Goal: Task Accomplishment & Management: Manage account settings

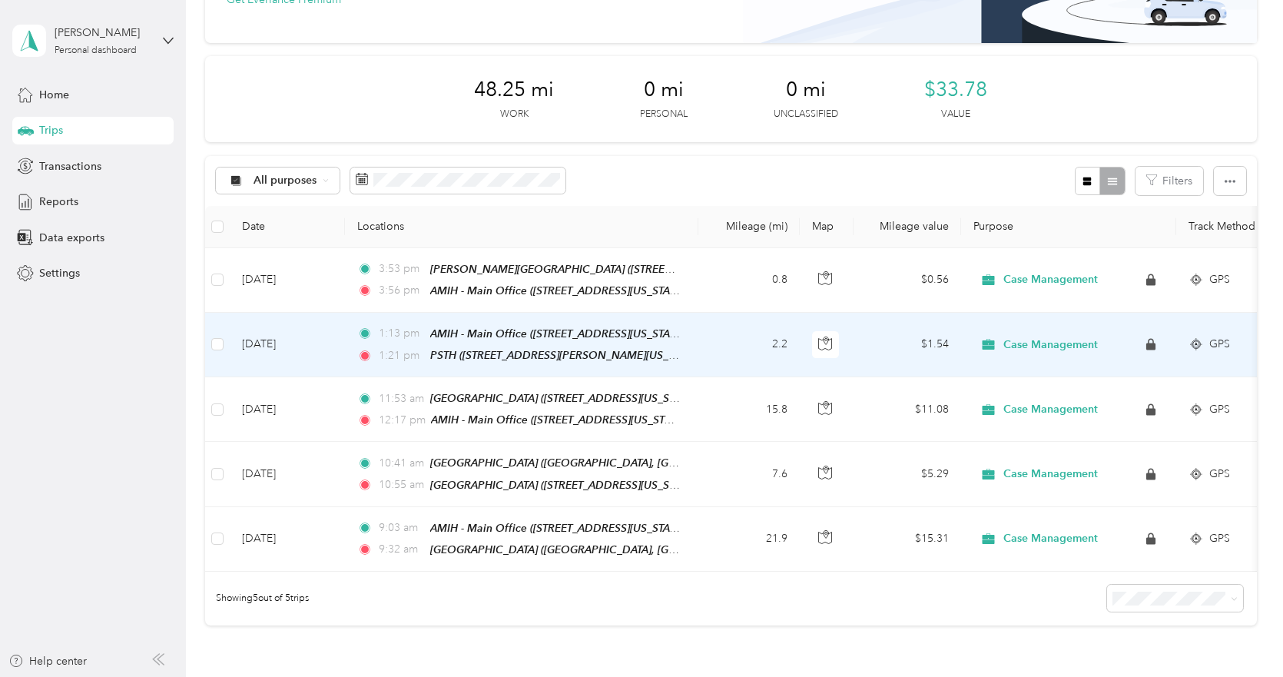
scroll to position [77, 0]
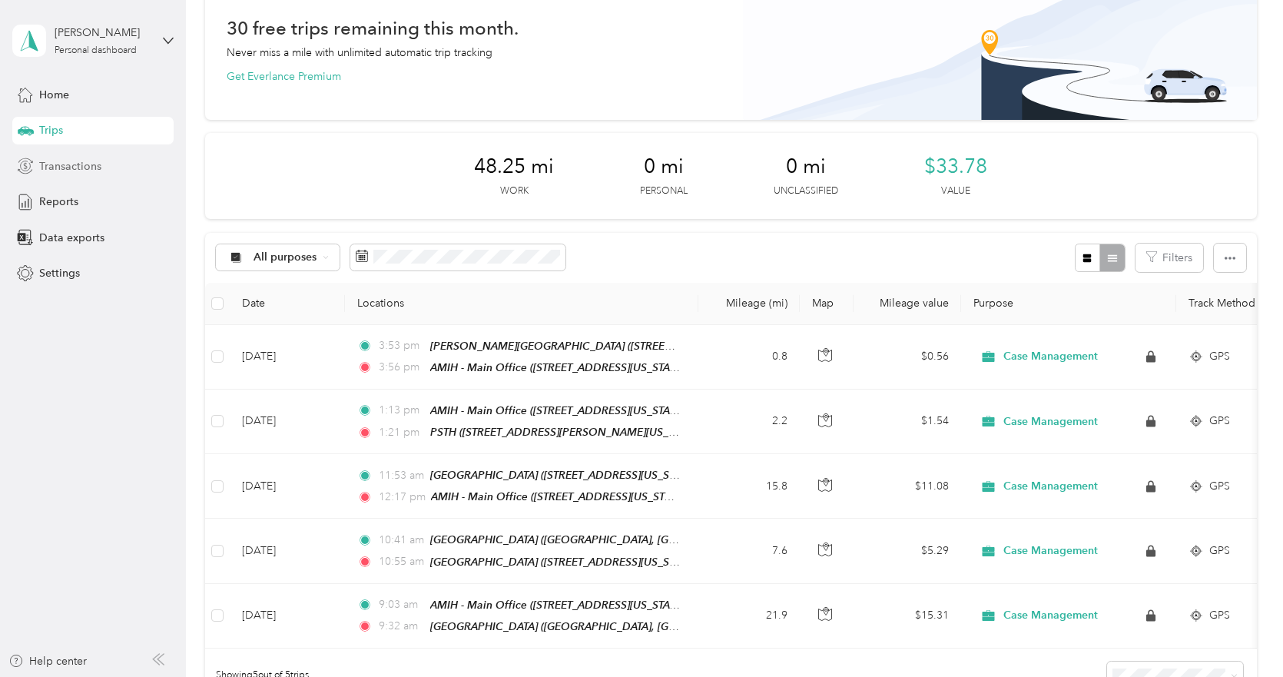
click at [94, 175] on div "Transactions" at bounding box center [92, 166] width 161 height 28
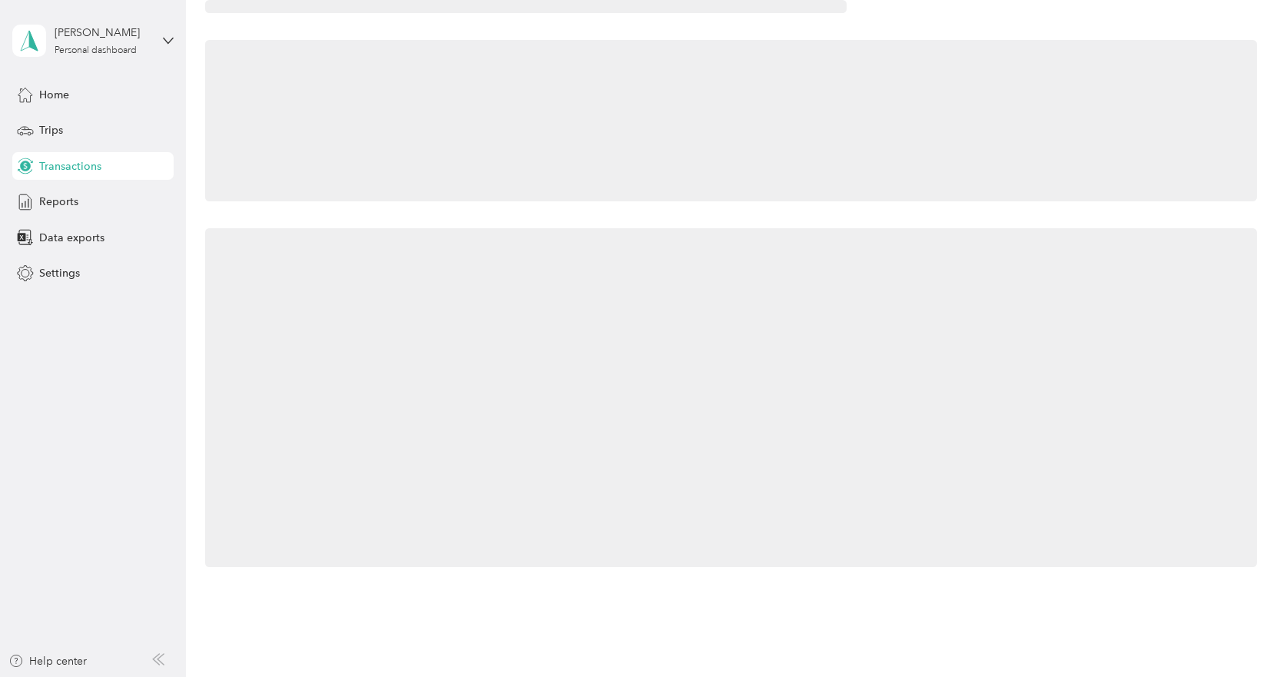
scroll to position [68, 0]
click at [90, 201] on div "Reports" at bounding box center [92, 202] width 161 height 28
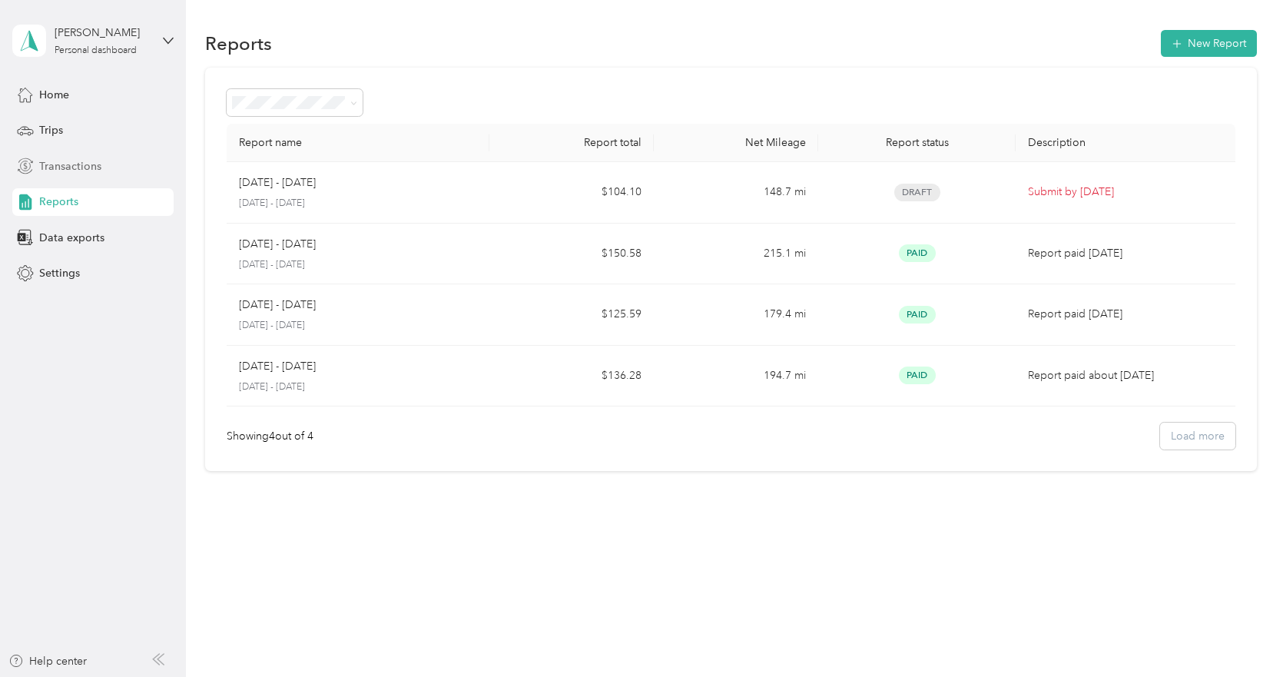
click at [107, 172] on div "Transactions" at bounding box center [92, 166] width 161 height 28
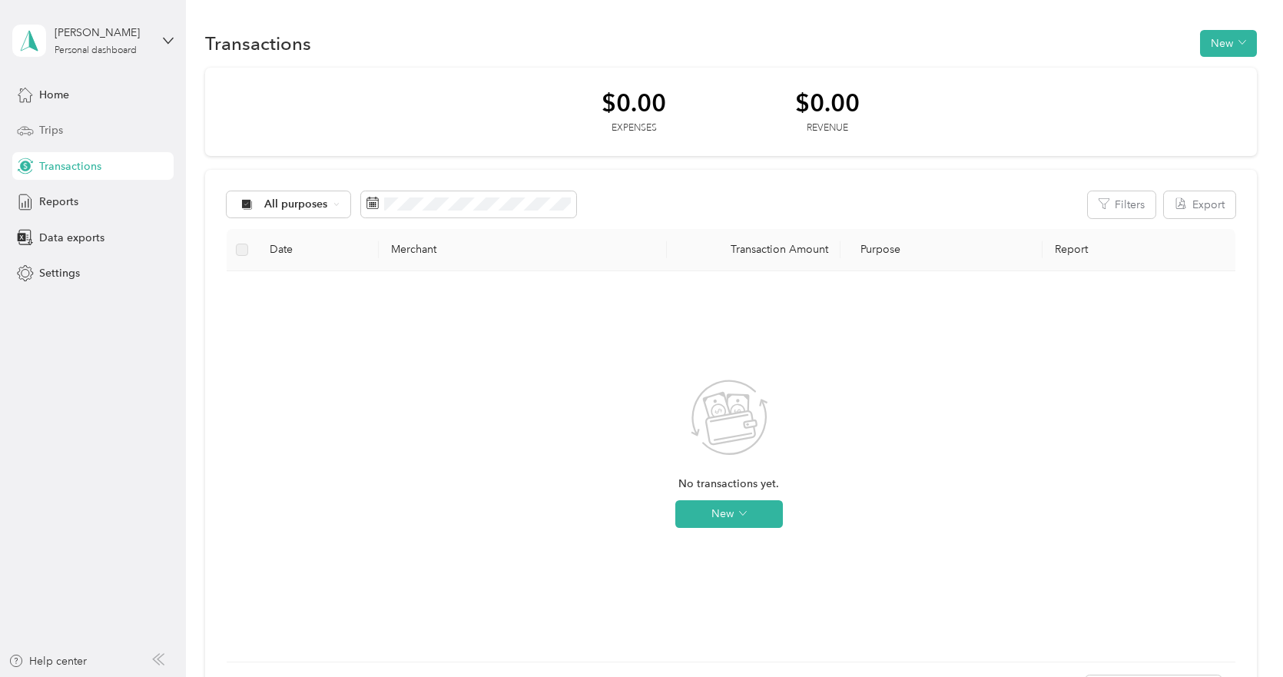
click at [98, 131] on div "Trips" at bounding box center [92, 131] width 161 height 28
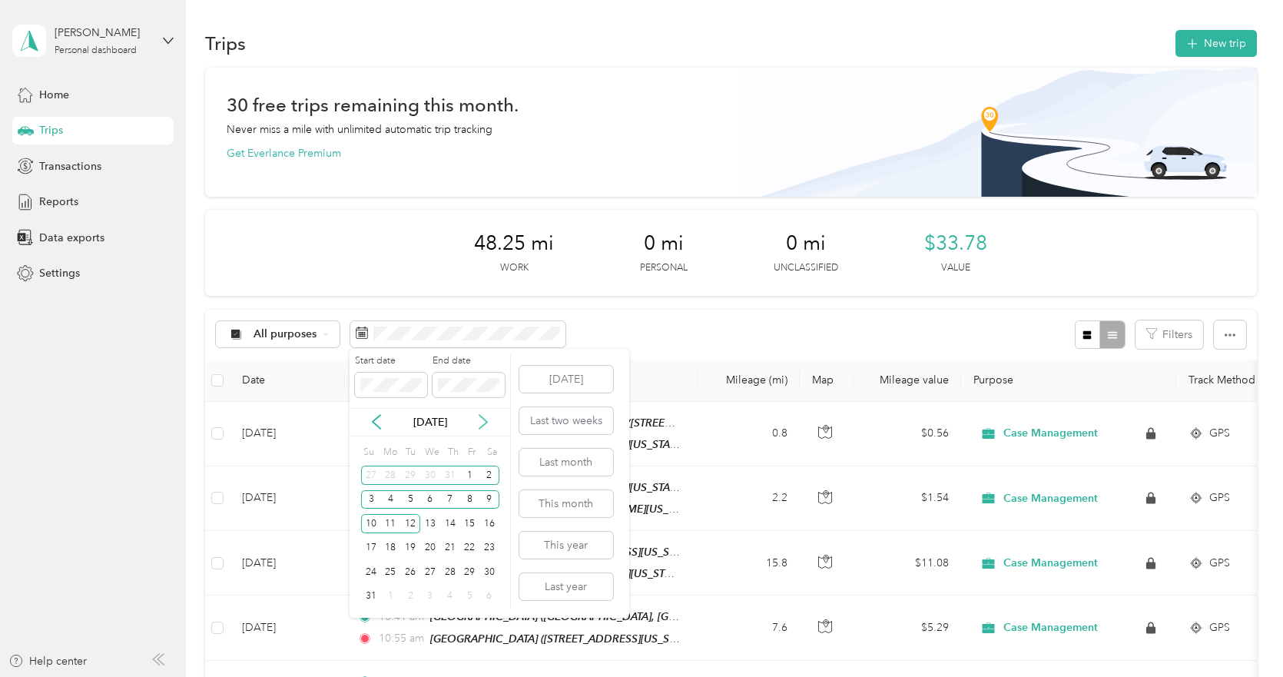
click at [482, 422] on icon at bounding box center [483, 421] width 15 height 15
click at [486, 426] on icon at bounding box center [483, 421] width 15 height 15
click at [476, 571] on div "31" at bounding box center [469, 571] width 20 height 19
click at [379, 414] on div "[DATE]" at bounding box center [430, 422] width 161 height 16
click at [378, 419] on icon at bounding box center [376, 421] width 15 height 15
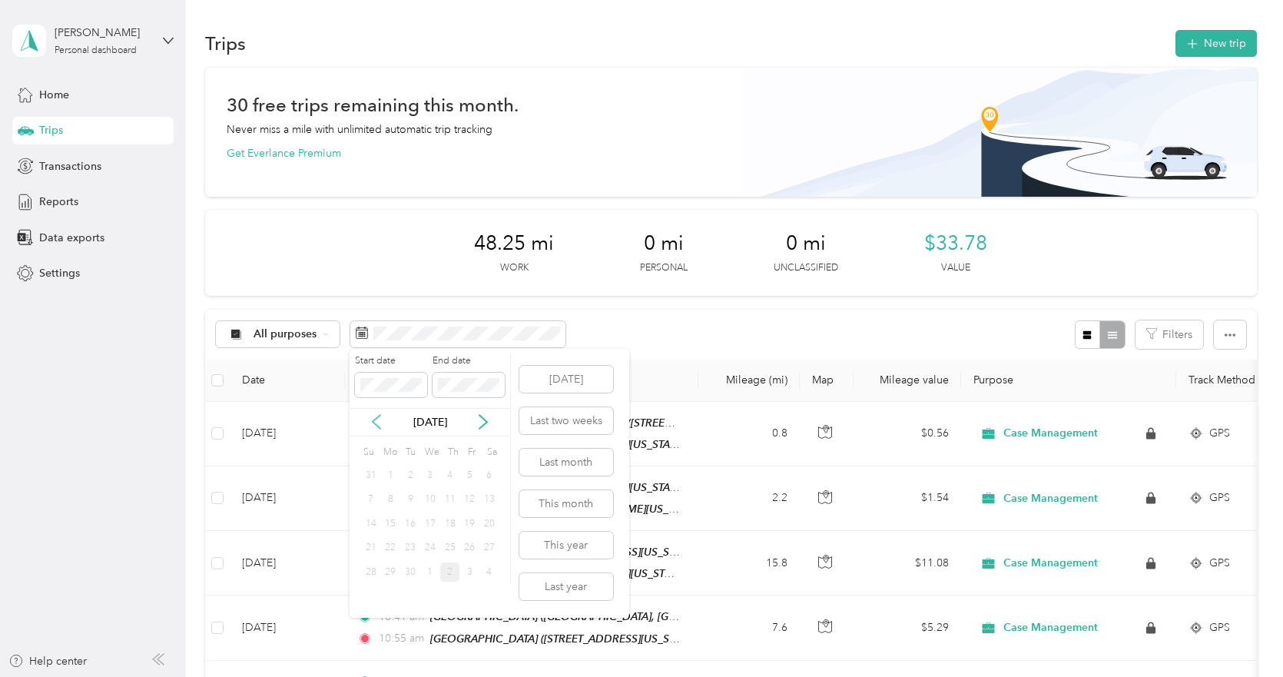
click at [378, 419] on icon at bounding box center [376, 421] width 15 height 15
click at [483, 420] on icon at bounding box center [483, 421] width 15 height 15
click at [358, 386] on span at bounding box center [391, 385] width 72 height 25
click at [481, 417] on icon at bounding box center [483, 423] width 8 height 14
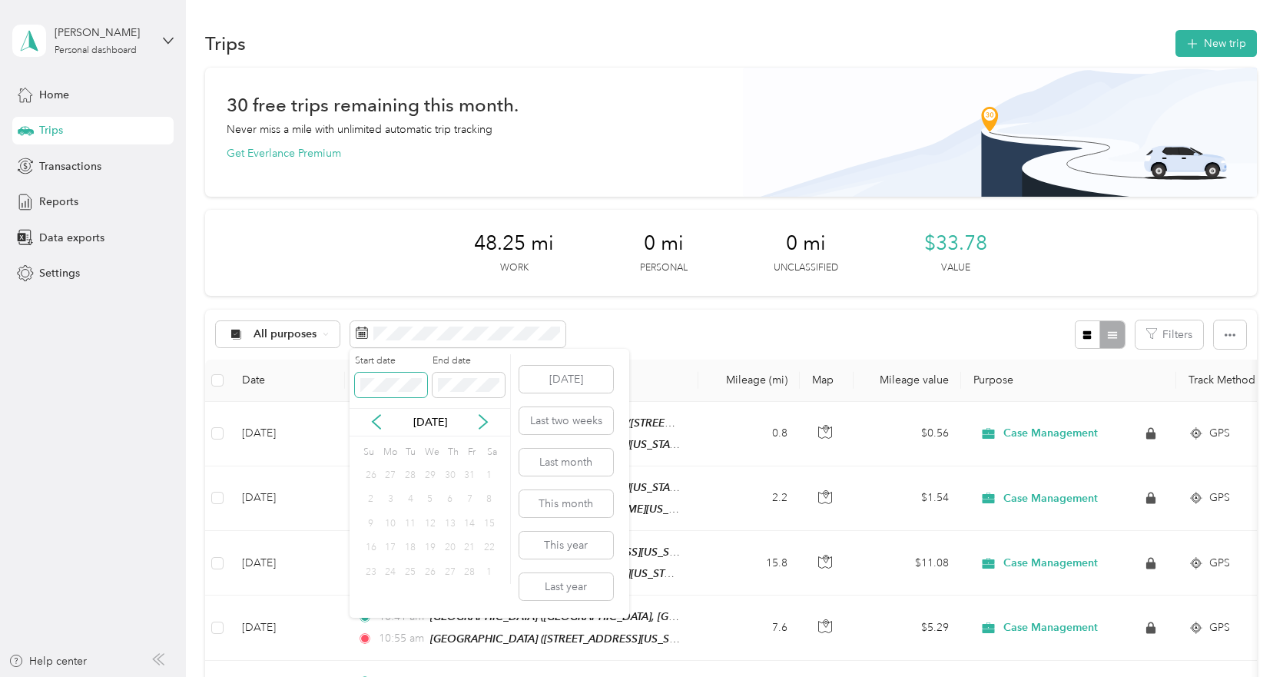
click at [350, 381] on div "Start date End date" at bounding box center [430, 381] width 161 height 54
click at [384, 468] on div "1" at bounding box center [390, 475] width 20 height 19
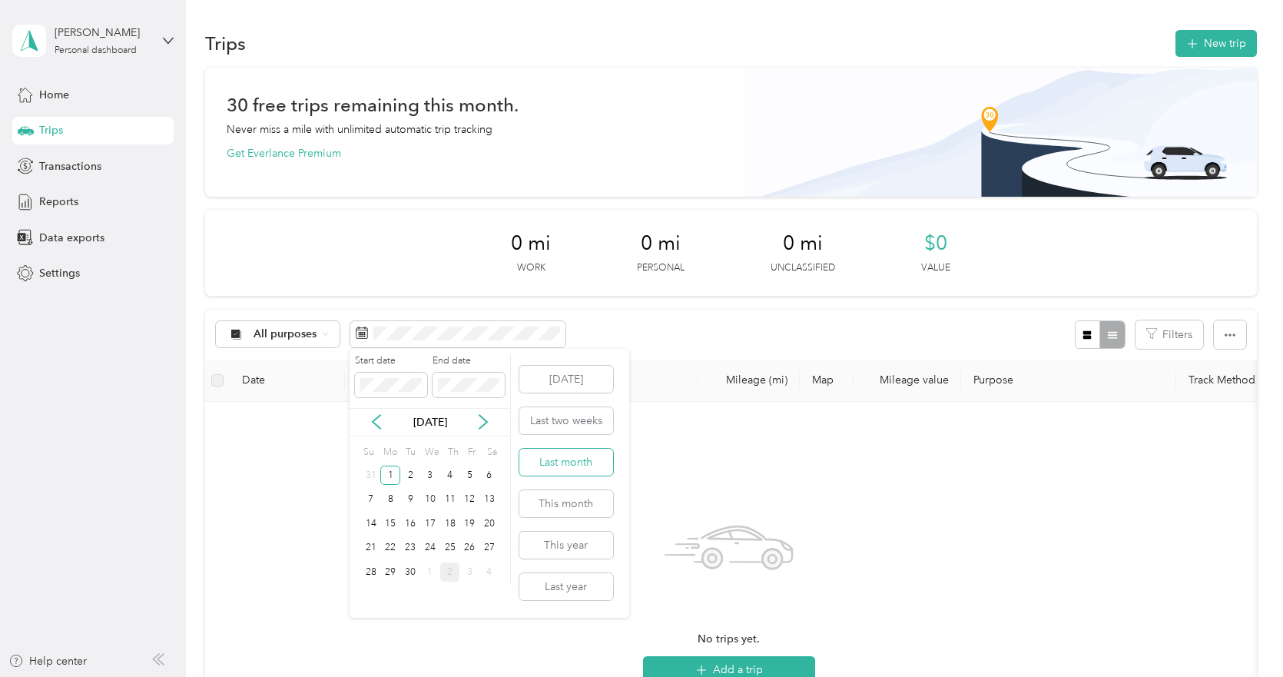
click at [572, 455] on button "Last month" at bounding box center [566, 462] width 94 height 27
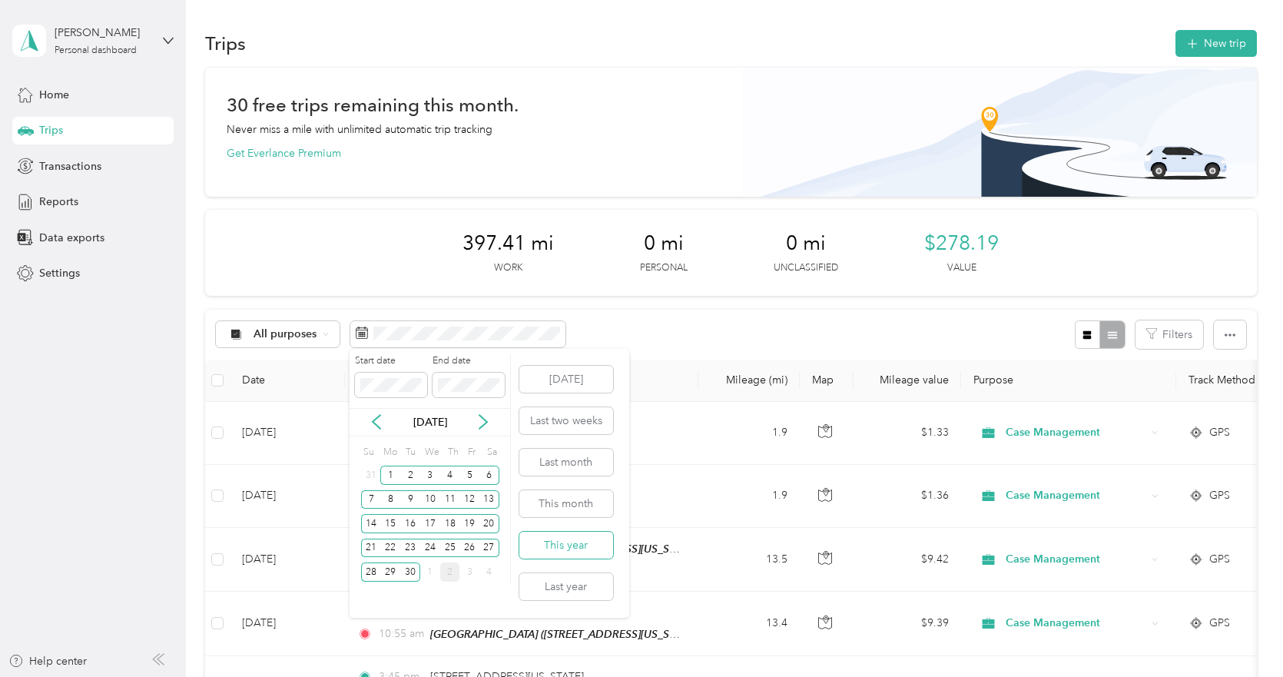
click at [577, 545] on button "This year" at bounding box center [566, 545] width 94 height 27
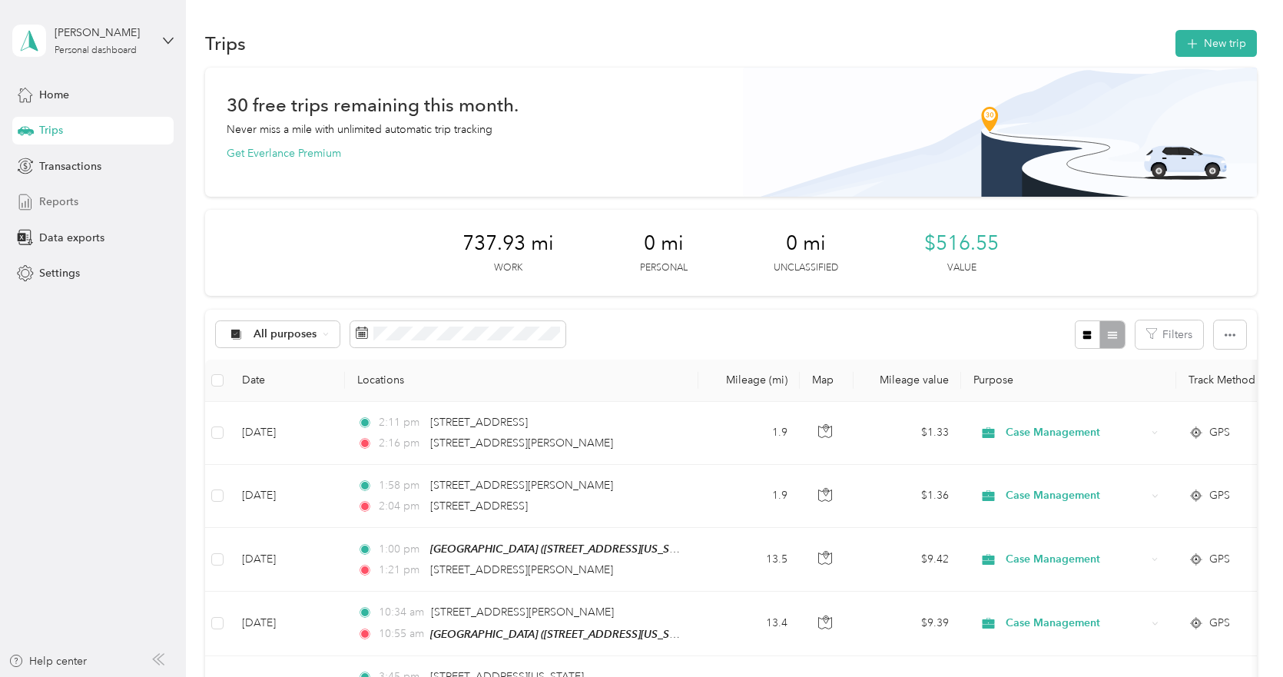
click at [104, 197] on div "Reports" at bounding box center [92, 202] width 161 height 28
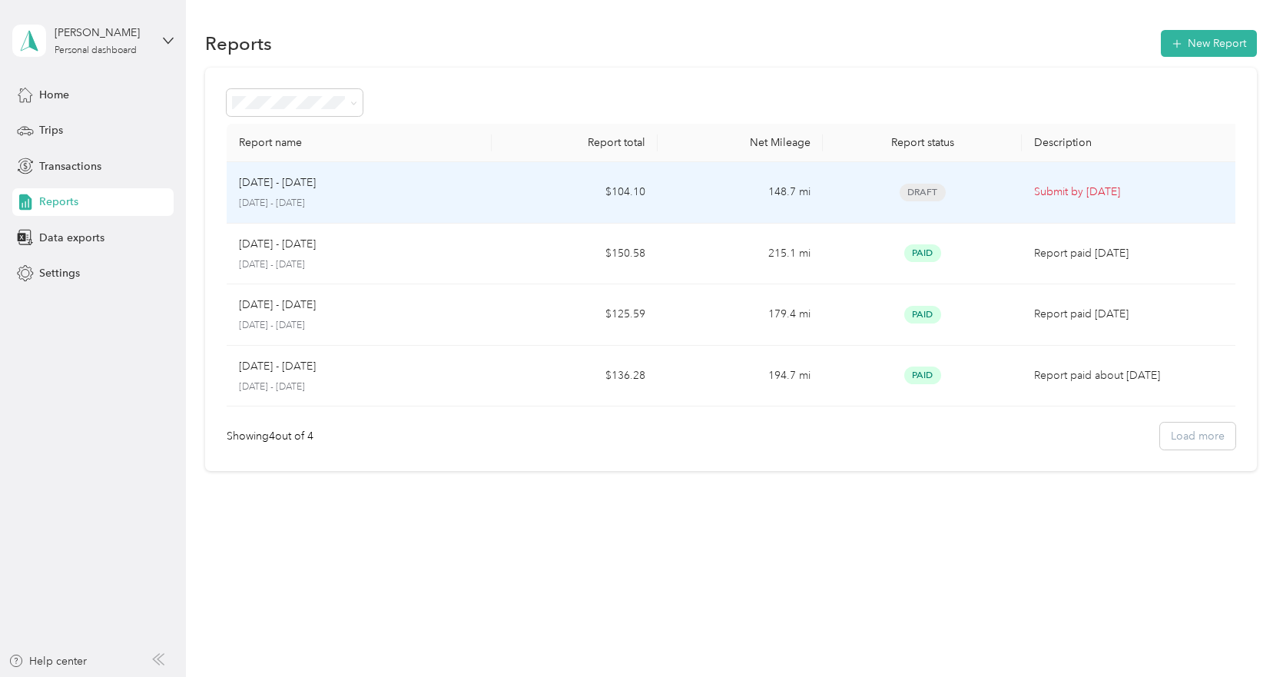
click at [496, 204] on td "$104.10" at bounding box center [575, 192] width 166 height 61
